Goal: Task Accomplishment & Management: Use online tool/utility

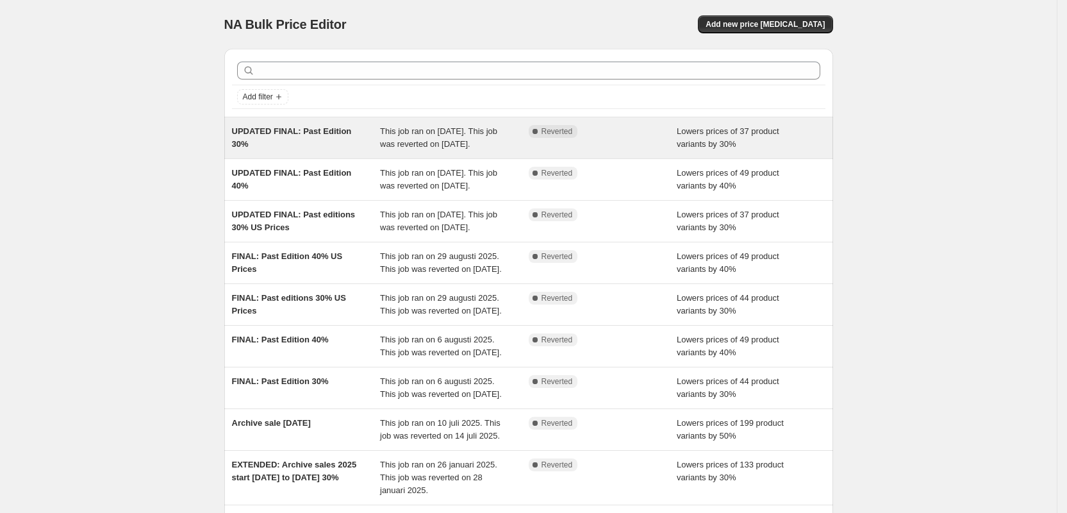
click at [317, 148] on div "UPDATED FINAL: Past Edition 30%" at bounding box center [306, 138] width 149 height 26
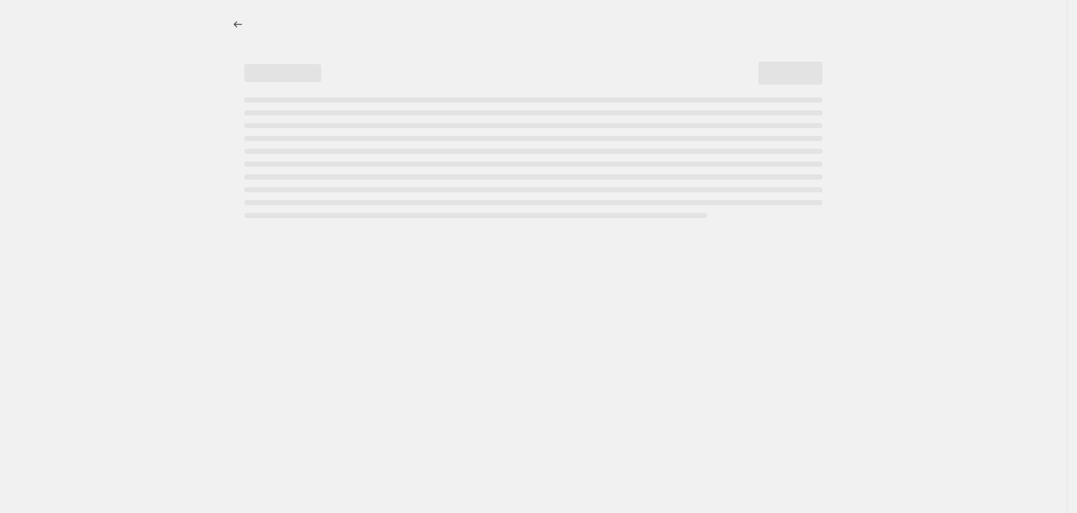
select select "percentage"
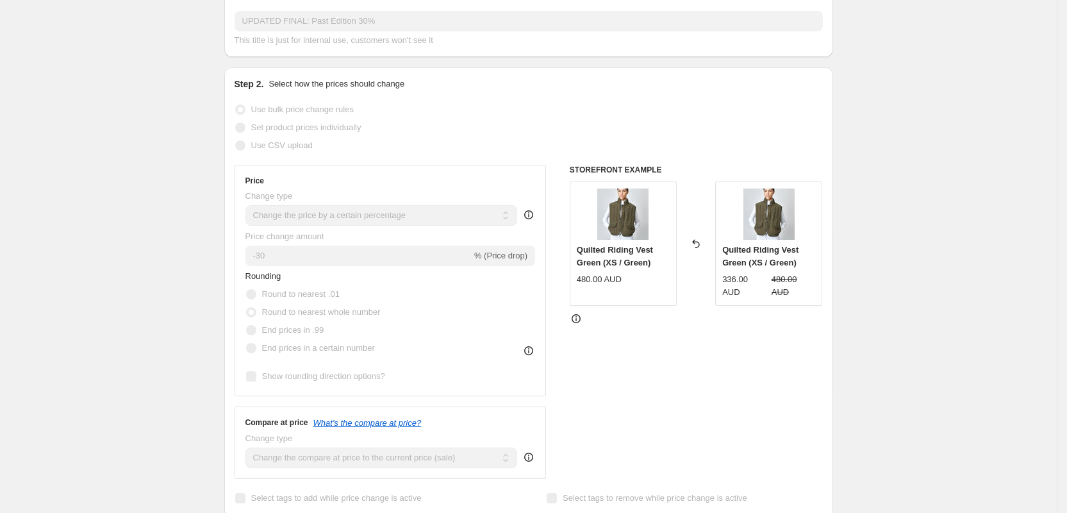
scroll to position [242, 0]
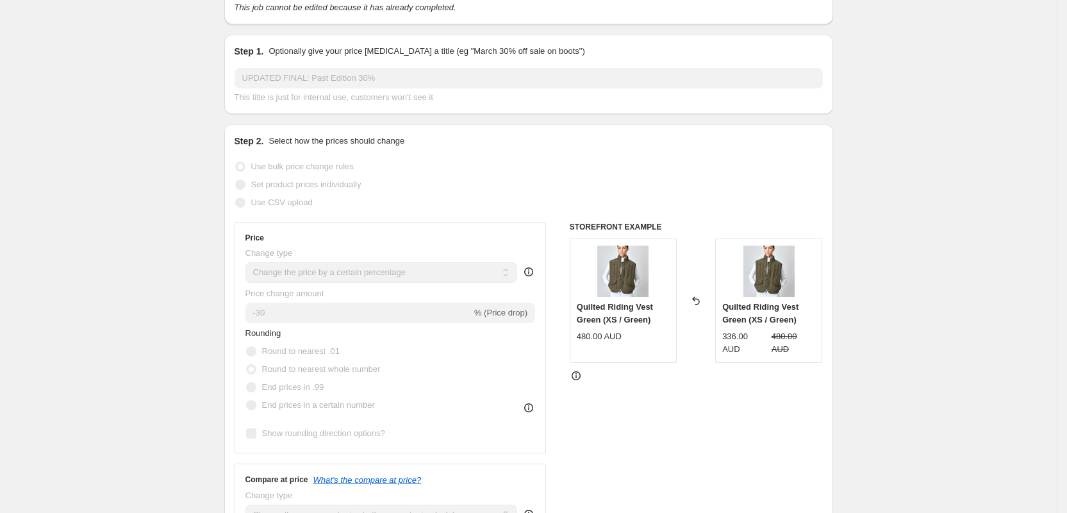
scroll to position [101, 0]
